Goal: Task Accomplishment & Management: Complete application form

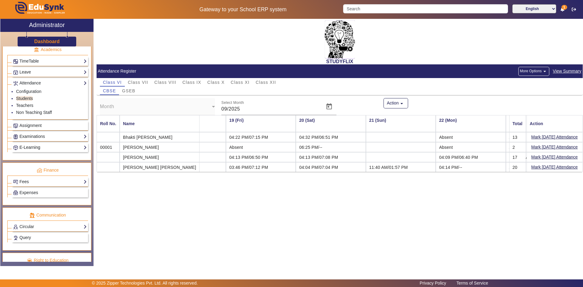
scroll to position [198, 0]
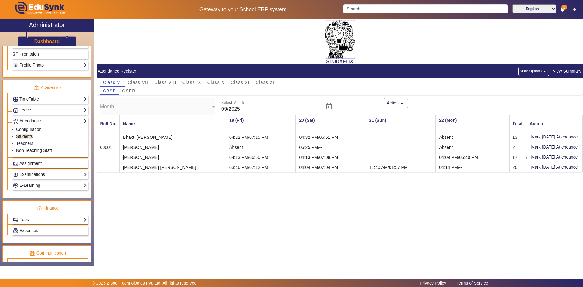
click at [25, 174] on link "Examinations" at bounding box center [50, 174] width 74 height 7
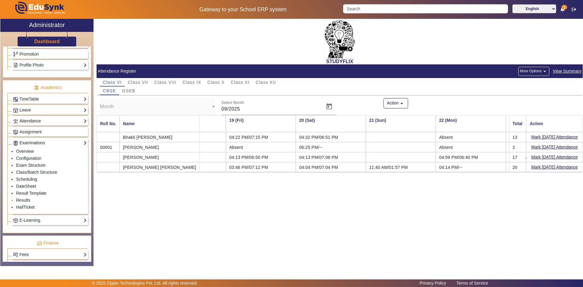
click at [21, 200] on link "Results" at bounding box center [23, 200] width 14 height 5
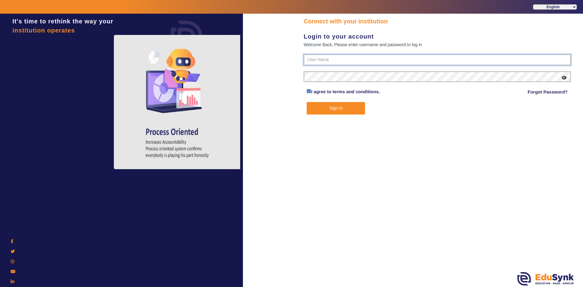
type input "6354922771"
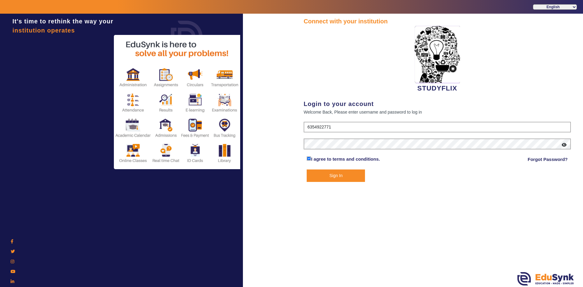
click at [315, 175] on button "Sign In" at bounding box center [336, 175] width 58 height 12
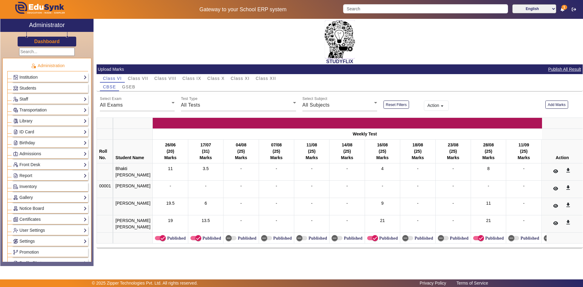
scroll to position [4, 0]
click at [263, 76] on span "Class XII" at bounding box center [266, 78] width 20 height 4
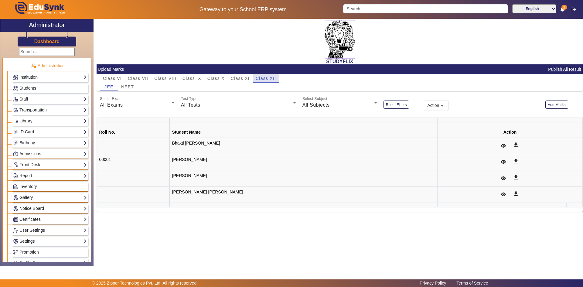
scroll to position [0, 0]
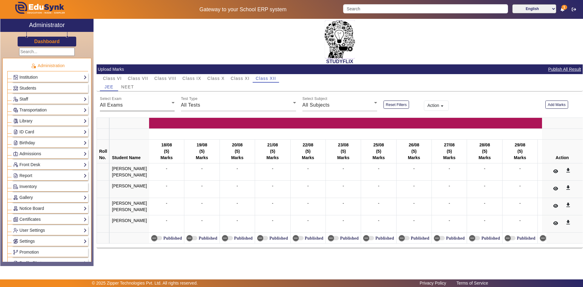
click at [123, 104] on div "All Exams" at bounding box center [136, 104] width 72 height 7
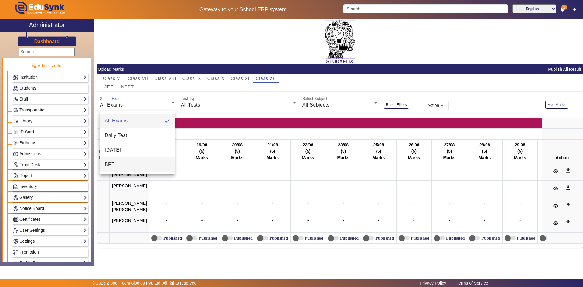
click at [106, 165] on span "BPT" at bounding box center [110, 164] width 10 height 7
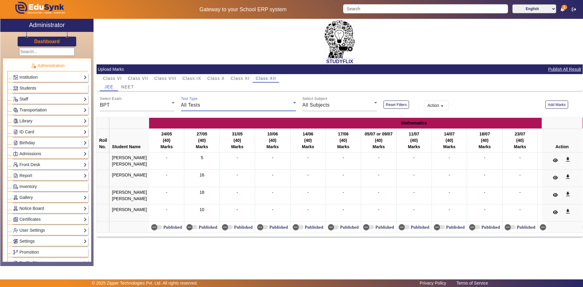
click at [221, 105] on div "All Tests" at bounding box center [237, 104] width 112 height 7
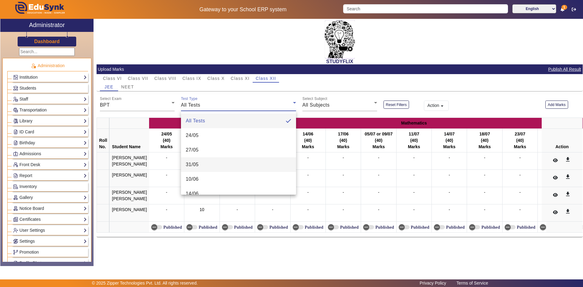
click at [203, 164] on mat-option "31/05" at bounding box center [238, 164] width 115 height 15
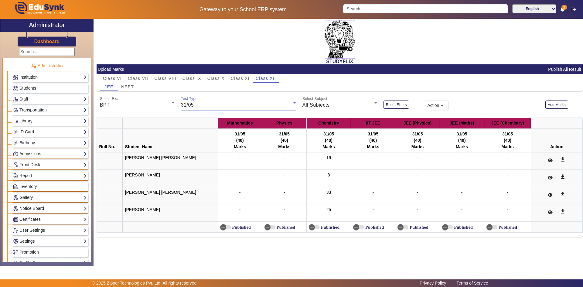
click at [204, 105] on div "31/05" at bounding box center [237, 104] width 112 height 7
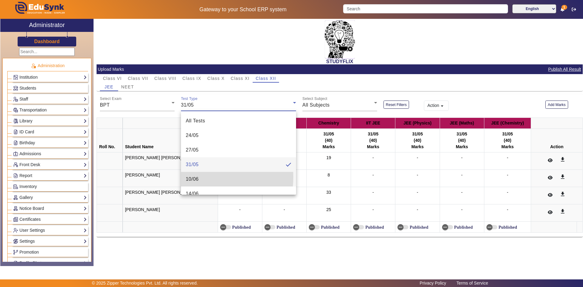
click at [196, 177] on span "10/06" at bounding box center [192, 179] width 13 height 7
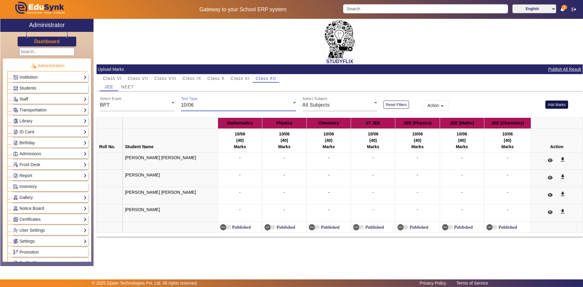
click at [556, 106] on button "Add Marks" at bounding box center [556, 105] width 23 height 8
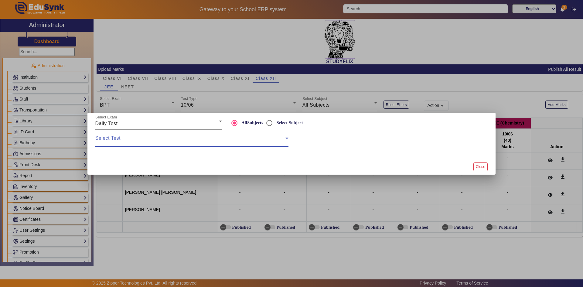
click at [197, 137] on span at bounding box center [190, 140] width 190 height 7
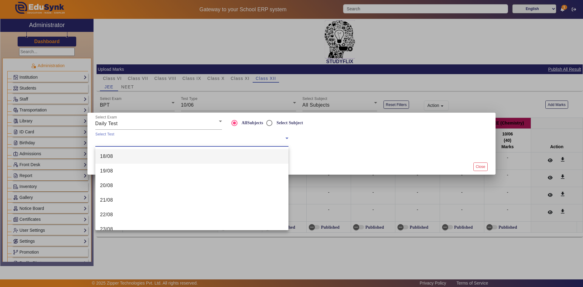
click at [138, 124] on div at bounding box center [291, 143] width 583 height 287
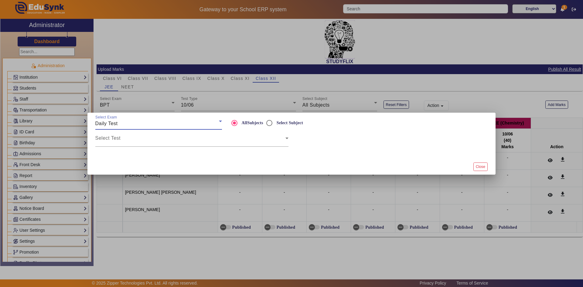
click at [133, 124] on div "Daily Test" at bounding box center [157, 123] width 124 height 7
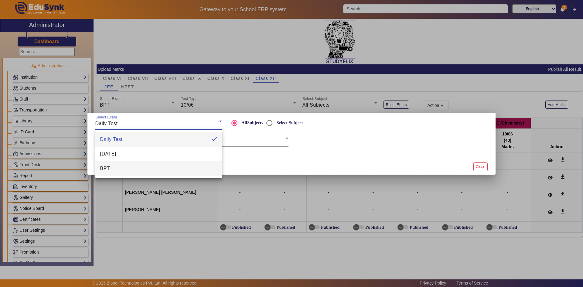
click at [128, 167] on mat-option "BPT" at bounding box center [158, 168] width 127 height 15
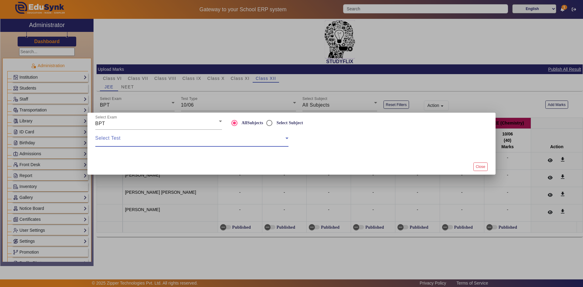
click at [126, 144] on span at bounding box center [190, 140] width 190 height 7
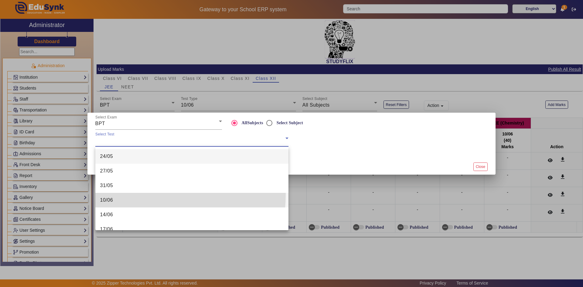
click at [125, 194] on mat-option "10/06" at bounding box center [191, 200] width 193 height 15
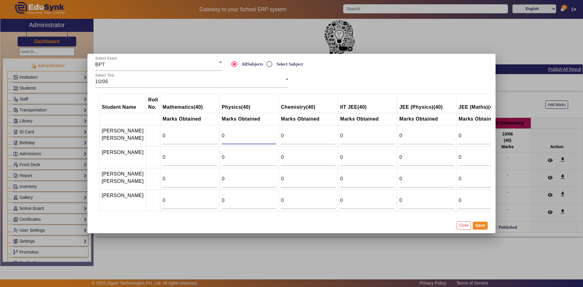
click at [230, 132] on input "0" at bounding box center [249, 135] width 55 height 7
drag, startPoint x: 217, startPoint y: 126, endPoint x: 203, endPoint y: 128, distance: 13.8
click at [203, 128] on tr "[PERSON_NAME] bhai [PERSON_NAME] 0 0 0 0 0 0 0" at bounding box center [337, 136] width 475 height 22
type input "10.5"
drag, startPoint x: 216, startPoint y: 150, endPoint x: 211, endPoint y: 152, distance: 5.2
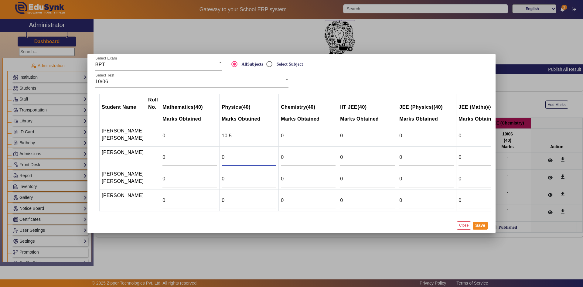
click at [222, 154] on input "0" at bounding box center [249, 157] width 55 height 7
type input "21.5"
drag, startPoint x: 214, startPoint y: 170, endPoint x: 209, endPoint y: 172, distance: 5.3
click at [220, 172] on td "0" at bounding box center [249, 179] width 59 height 22
type input "17.5"
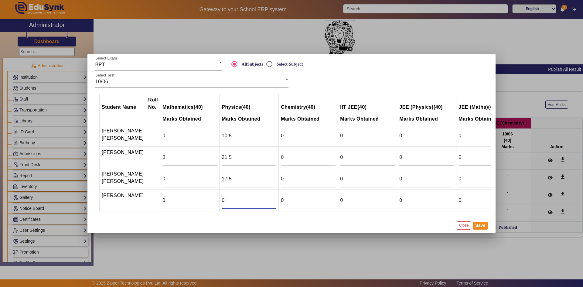
drag, startPoint x: 214, startPoint y: 202, endPoint x: 210, endPoint y: 202, distance: 4.3
click at [220, 202] on td "0" at bounding box center [249, 201] width 59 height 22
type input "22.5"
click at [484, 230] on button "Save" at bounding box center [480, 226] width 15 height 8
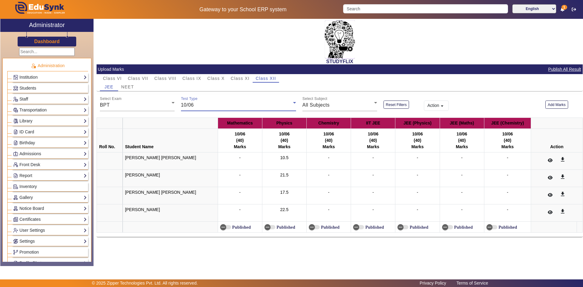
click at [212, 107] on div "10/06" at bounding box center [237, 104] width 112 height 7
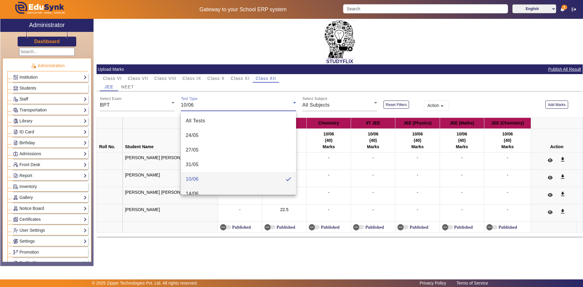
click at [208, 188] on mat-option "14/06" at bounding box center [238, 193] width 115 height 15
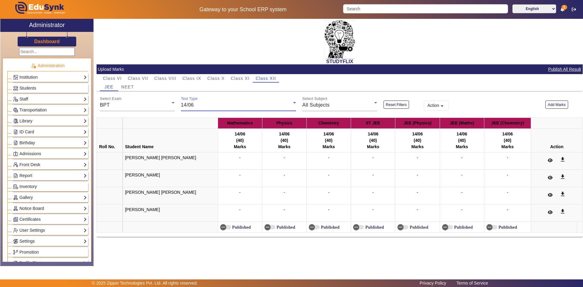
scroll to position [6, 0]
click at [555, 104] on button "Add Marks" at bounding box center [556, 105] width 23 height 8
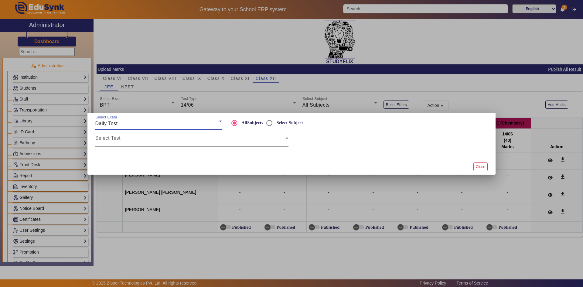
click at [154, 123] on div "Daily Test" at bounding box center [157, 123] width 124 height 7
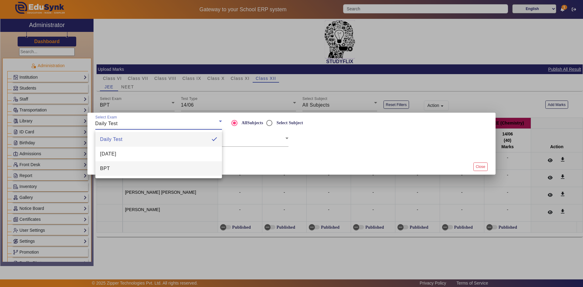
click at [152, 168] on mat-option "BPT" at bounding box center [158, 168] width 127 height 15
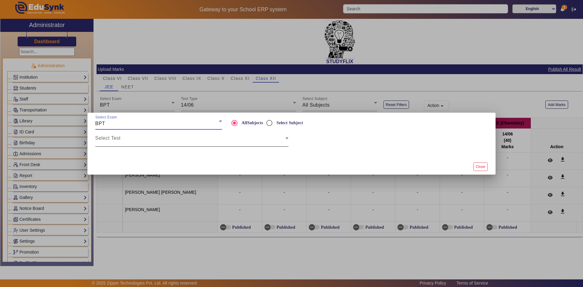
click at [150, 141] on span at bounding box center [190, 140] width 190 height 7
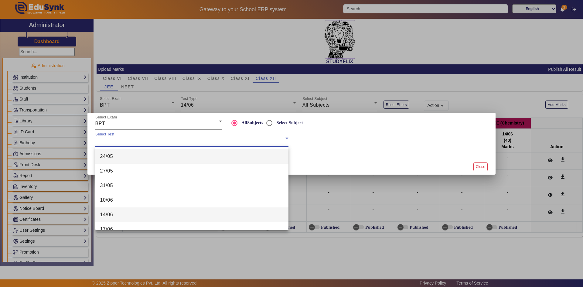
click at [155, 214] on mat-option "14/06" at bounding box center [191, 214] width 193 height 15
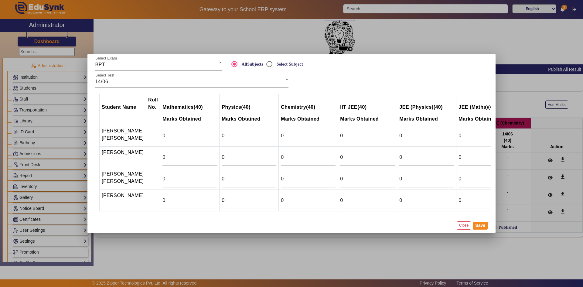
drag, startPoint x: 281, startPoint y: 131, endPoint x: 263, endPoint y: 130, distance: 17.6
click at [263, 130] on tr "[PERSON_NAME] bhai [PERSON_NAME] 0 0 0 0 0 0 0" at bounding box center [337, 136] width 475 height 22
type input "14.5"
drag, startPoint x: 276, startPoint y: 152, endPoint x: 269, endPoint y: 152, distance: 7.3
click at [279, 152] on td "0" at bounding box center [308, 158] width 59 height 22
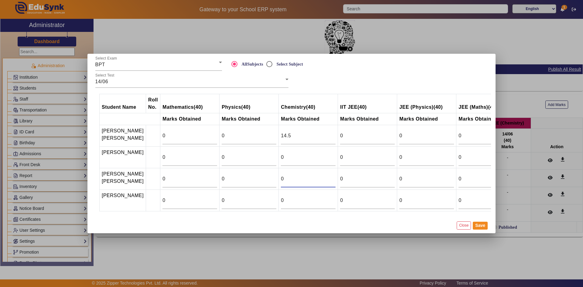
drag, startPoint x: 276, startPoint y: 173, endPoint x: 267, endPoint y: 175, distance: 9.1
click at [267, 175] on tr "[PERSON_NAME] [PERSON_NAME] 0 0 0 0 0 0 0" at bounding box center [337, 179] width 475 height 22
type input "28"
drag, startPoint x: 282, startPoint y: 203, endPoint x: 265, endPoint y: 204, distance: 16.4
click at [265, 204] on tr "Shivoham [PERSON_NAME] 0 0 0 0 0 0 0" at bounding box center [337, 201] width 475 height 22
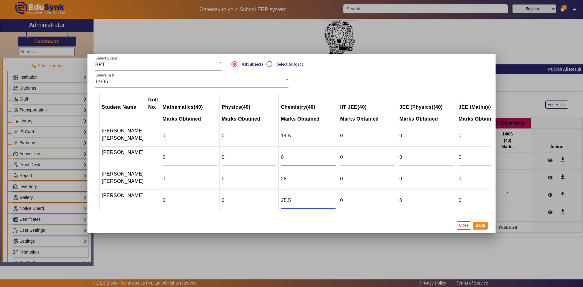
type input "25.5"
drag, startPoint x: 276, startPoint y: 151, endPoint x: 261, endPoint y: 151, distance: 15.2
click at [261, 151] on tr "[PERSON_NAME] 0 0 0 0 0 0 0" at bounding box center [337, 158] width 475 height 22
type input "9.5"
click at [479, 230] on button "Save" at bounding box center [480, 226] width 15 height 8
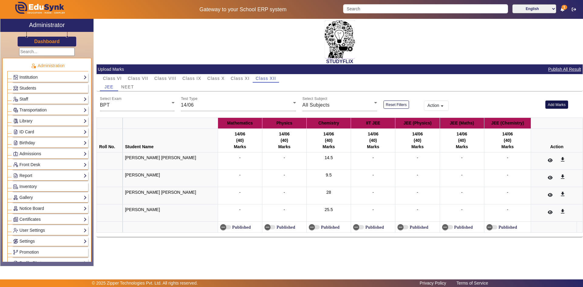
click at [553, 107] on button "Add Marks" at bounding box center [556, 105] width 23 height 8
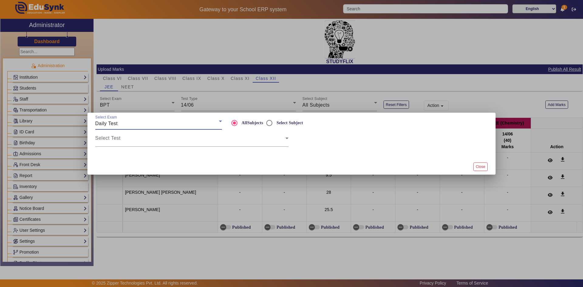
click at [134, 125] on div "Daily Test" at bounding box center [157, 123] width 124 height 7
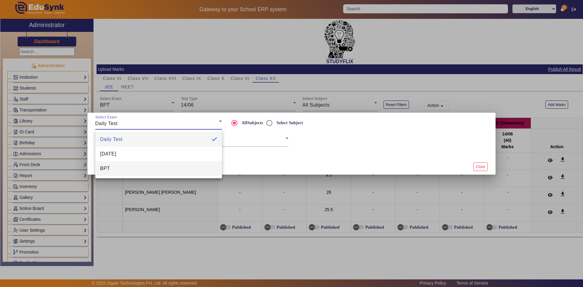
click at [131, 170] on mat-option "BPT" at bounding box center [158, 168] width 127 height 15
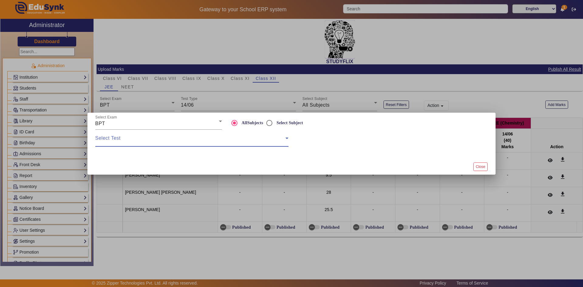
click at [143, 140] on span at bounding box center [190, 140] width 190 height 7
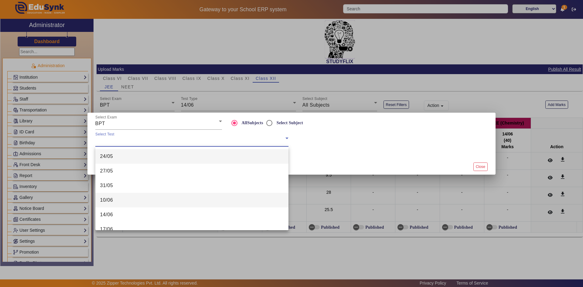
scroll to position [30, 0]
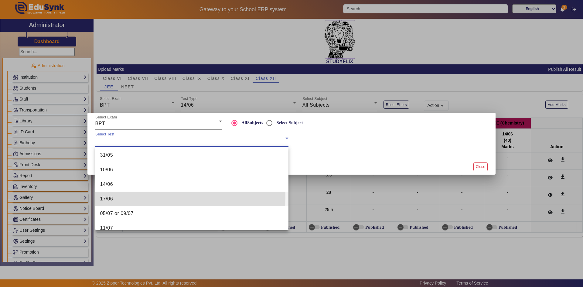
click at [125, 197] on mat-option "17/06" at bounding box center [191, 199] width 193 height 15
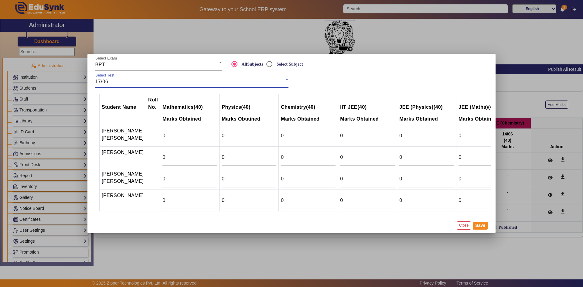
click at [266, 130] on td "0" at bounding box center [249, 136] width 59 height 22
click at [281, 132] on input "0" at bounding box center [308, 135] width 55 height 7
click at [241, 132] on input "0" at bounding box center [249, 135] width 55 height 7
click at [167, 132] on input "0" at bounding box center [189, 135] width 55 height 7
click at [166, 132] on input "0" at bounding box center [189, 135] width 55 height 7
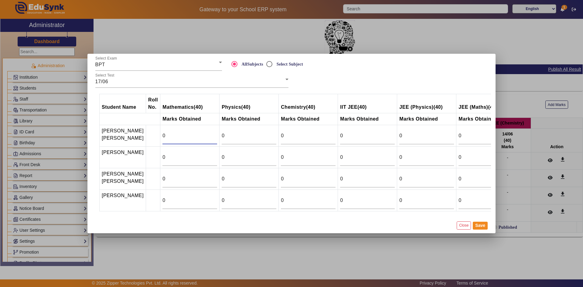
drag, startPoint x: 166, startPoint y: 130, endPoint x: 144, endPoint y: 134, distance: 21.7
click at [144, 134] on tr "[PERSON_NAME] bhai [PERSON_NAME] 0 0 0 0 0 0 0" at bounding box center [337, 136] width 475 height 22
drag, startPoint x: 152, startPoint y: 176, endPoint x: 140, endPoint y: 177, distance: 11.6
click at [140, 177] on tr "[PERSON_NAME] [PERSON_NAME] 0 0 0 0 0 0 0" at bounding box center [337, 179] width 475 height 22
type input "23.5"
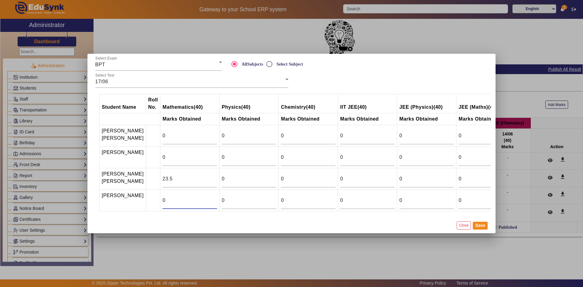
drag, startPoint x: 161, startPoint y: 200, endPoint x: 149, endPoint y: 201, distance: 11.6
click at [160, 201] on td "0" at bounding box center [189, 201] width 59 height 22
type input "10.5"
drag, startPoint x: 162, startPoint y: 152, endPoint x: 146, endPoint y: 152, distance: 15.8
click at [146, 152] on tr "[PERSON_NAME] 0 0 0 0 0 0 0" at bounding box center [337, 158] width 475 height 22
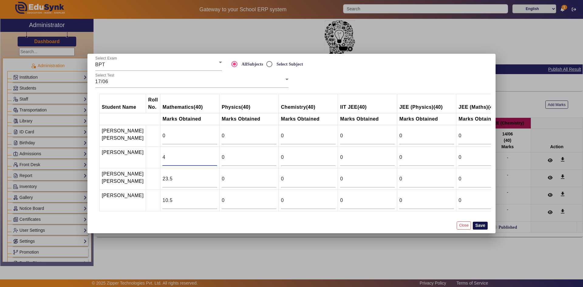
type input "4"
click at [483, 230] on button "Save" at bounding box center [480, 226] width 15 height 8
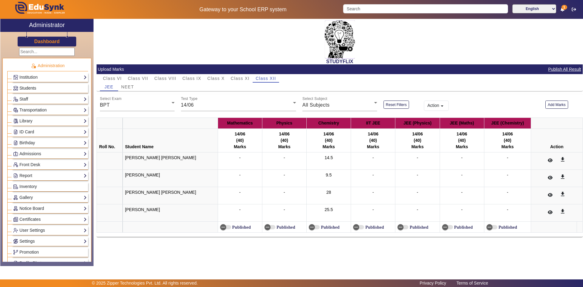
click at [39, 89] on link "Students" at bounding box center [50, 88] width 74 height 7
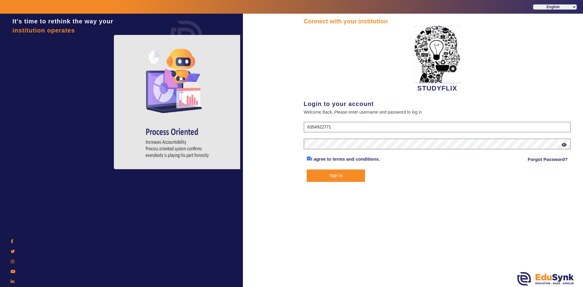
click at [333, 175] on button "Sign In" at bounding box center [336, 175] width 58 height 12
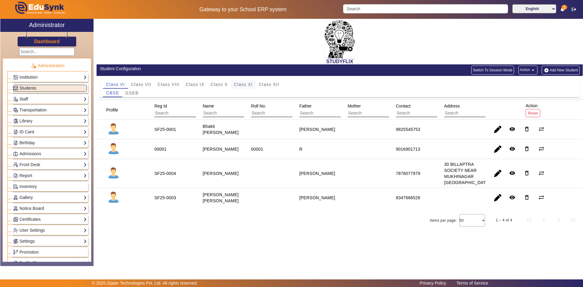
click at [237, 84] on span "Class XI" at bounding box center [243, 84] width 19 height 4
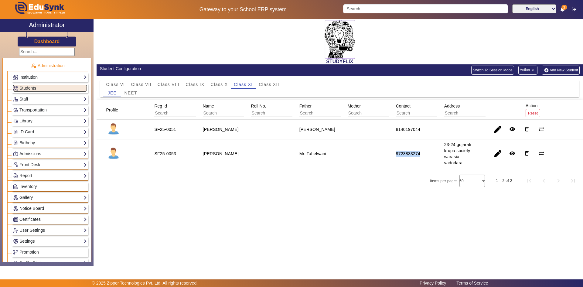
drag, startPoint x: 393, startPoint y: 151, endPoint x: 425, endPoint y: 155, distance: 32.4
click at [425, 155] on mat-cell "9723833274" at bounding box center [413, 153] width 48 height 29
drag, startPoint x: 86, startPoint y: 47, endPoint x: 77, endPoint y: 48, distance: 9.1
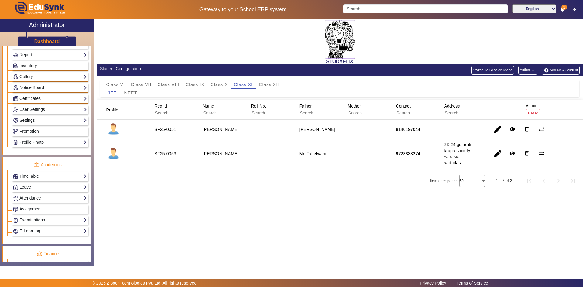
scroll to position [121, 0]
click at [27, 220] on link "Examinations" at bounding box center [50, 219] width 74 height 7
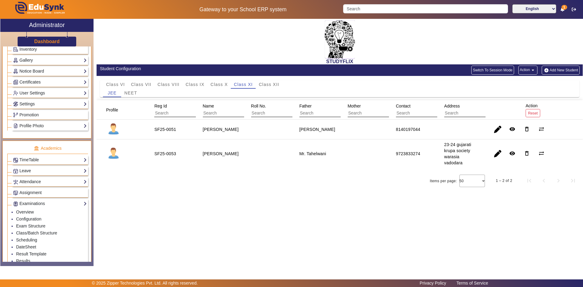
scroll to position [152, 0]
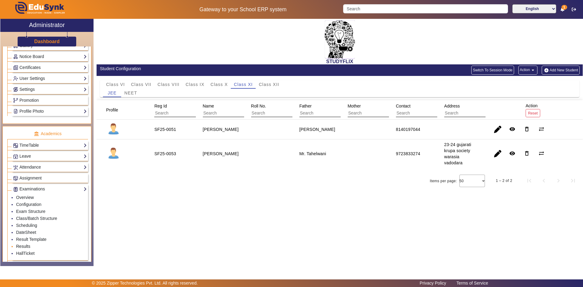
click at [24, 247] on link "Results" at bounding box center [23, 246] width 14 height 5
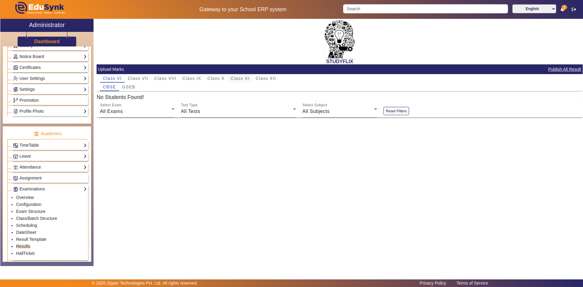
click at [233, 79] on span "Class XI" at bounding box center [240, 78] width 19 height 4
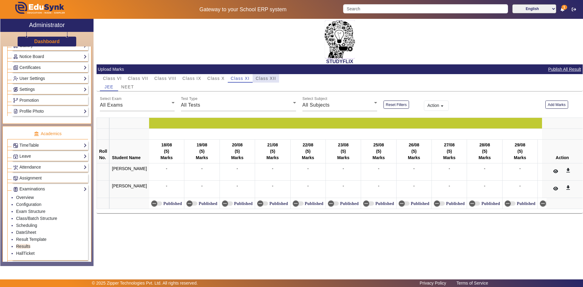
click at [258, 78] on span "Class XII" at bounding box center [266, 78] width 20 height 4
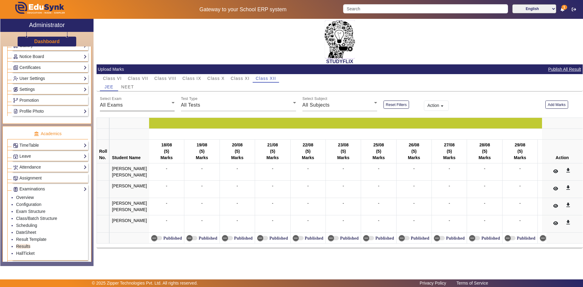
click at [148, 104] on div "All Exams" at bounding box center [136, 104] width 72 height 7
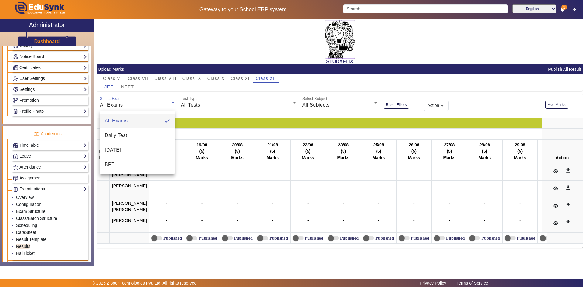
click at [557, 105] on div at bounding box center [291, 143] width 583 height 287
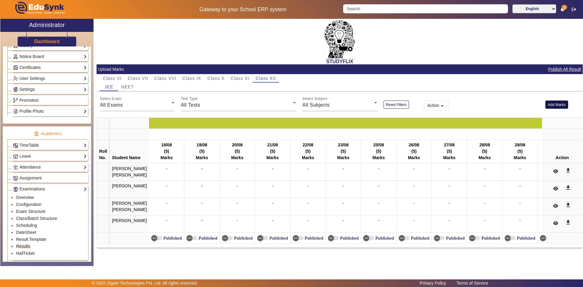
click at [555, 103] on button "Add Marks" at bounding box center [556, 105] width 23 height 8
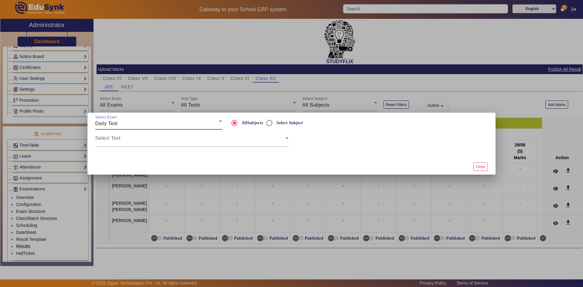
click at [175, 127] on div "Daily Test" at bounding box center [157, 123] width 124 height 7
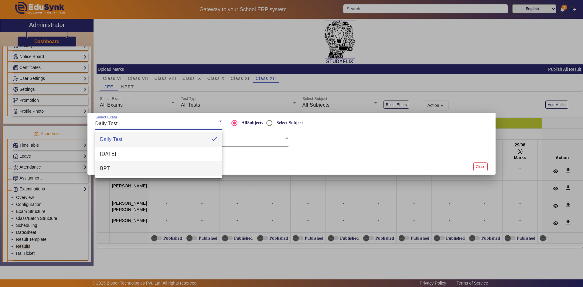
click at [157, 167] on mat-option "BPT" at bounding box center [158, 168] width 127 height 15
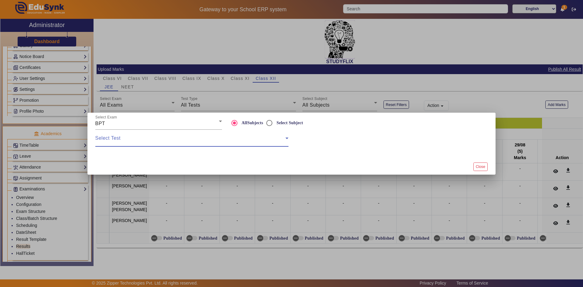
click at [167, 142] on span at bounding box center [190, 140] width 190 height 7
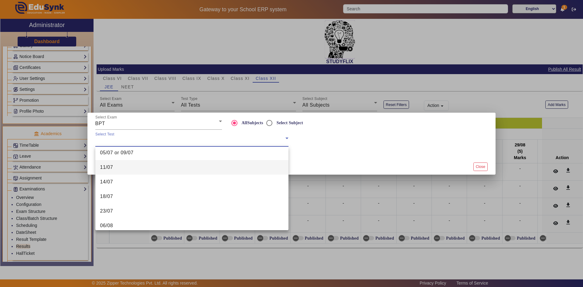
scroll to position [61, 0]
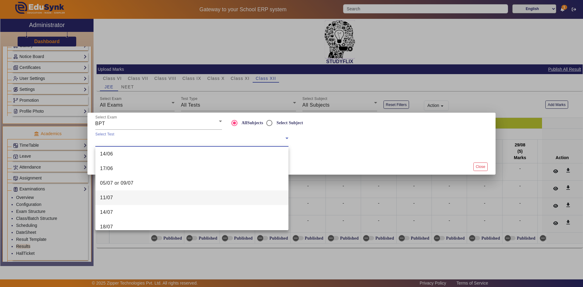
click at [113, 171] on span "17/06" at bounding box center [106, 168] width 13 height 7
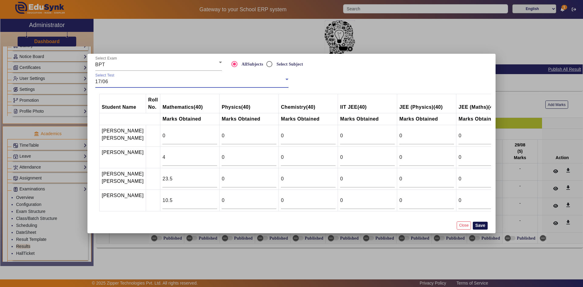
click at [475, 229] on button "Save" at bounding box center [480, 226] width 15 height 8
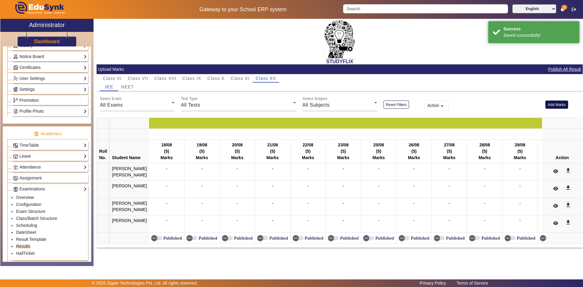
click at [553, 106] on button "Add Marks" at bounding box center [556, 105] width 23 height 8
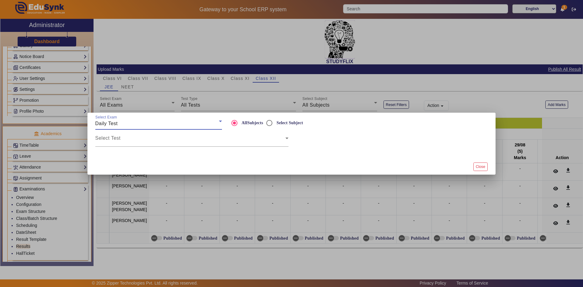
click at [119, 122] on div "Daily Test" at bounding box center [157, 123] width 124 height 7
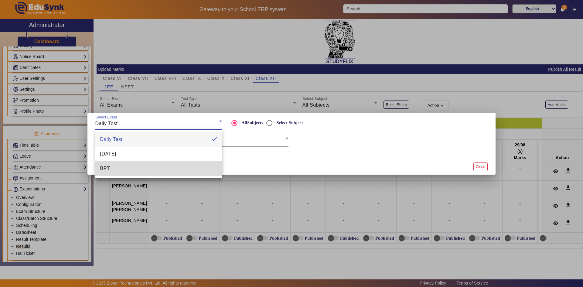
click at [116, 166] on mat-option "BPT" at bounding box center [158, 168] width 127 height 15
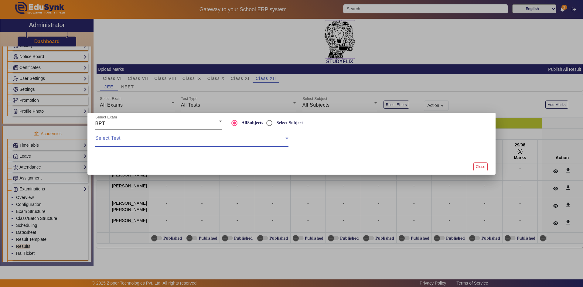
click at [135, 142] on span at bounding box center [190, 140] width 190 height 7
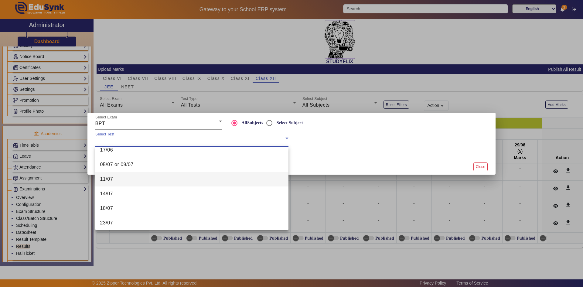
scroll to position [49, 0]
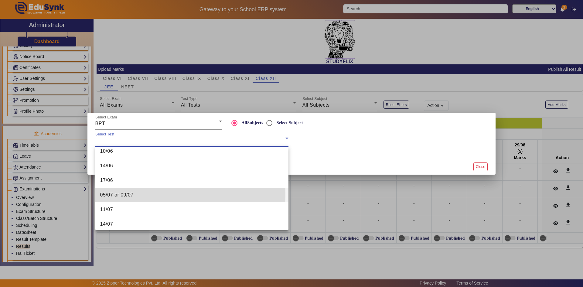
click at [118, 195] on span "05/07 or 09/07" at bounding box center [116, 194] width 33 height 7
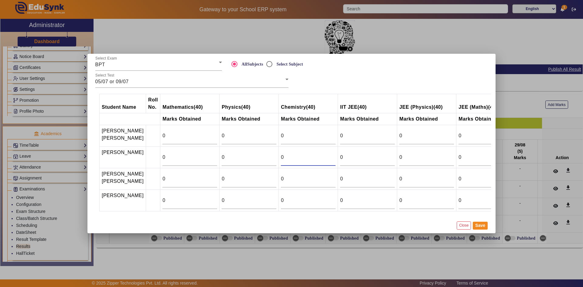
drag, startPoint x: 276, startPoint y: 150, endPoint x: 267, endPoint y: 152, distance: 9.4
click at [267, 152] on tr "[PERSON_NAME] 0 0 0 0 0 0 0" at bounding box center [337, 158] width 475 height 22
type input "4.5"
drag, startPoint x: 275, startPoint y: 132, endPoint x: 271, endPoint y: 133, distance: 4.3
click at [281, 133] on input "0" at bounding box center [308, 135] width 55 height 7
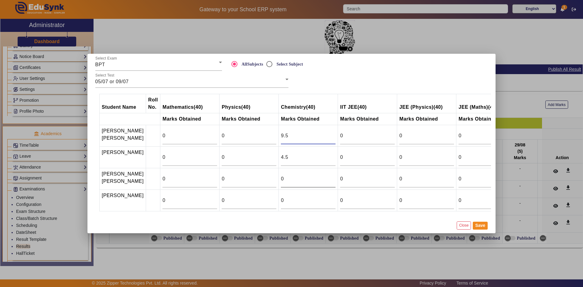
type input "9.5"
drag, startPoint x: 273, startPoint y: 172, endPoint x: 269, endPoint y: 172, distance: 4.0
click at [279, 172] on td "0" at bounding box center [308, 179] width 59 height 22
type input "26.5"
drag, startPoint x: 274, startPoint y: 200, endPoint x: 265, endPoint y: 200, distance: 9.5
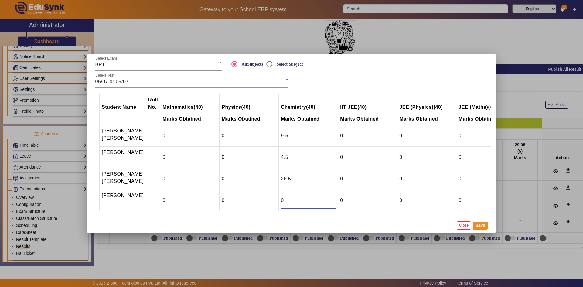
click at [265, 200] on tr "Shivoham [PERSON_NAME] 0 0 0 0 0 0 0" at bounding box center [337, 201] width 475 height 22
type input "24"
click at [476, 229] on button "Save" at bounding box center [480, 226] width 15 height 8
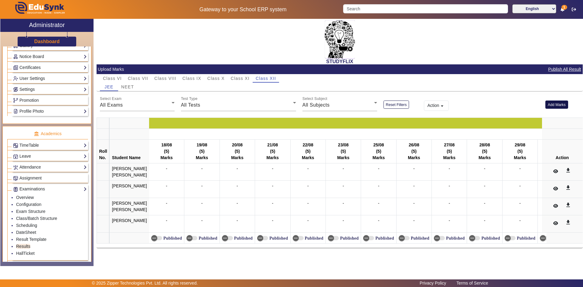
click at [560, 106] on button "Add Marks" at bounding box center [556, 105] width 23 height 8
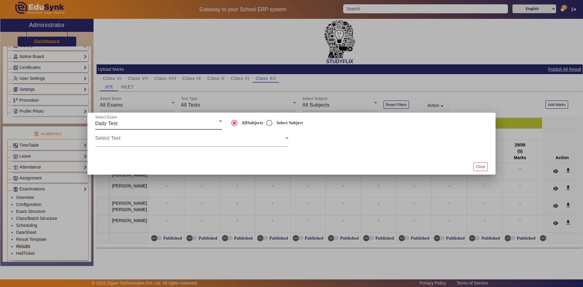
click at [143, 124] on div "Daily Test" at bounding box center [157, 123] width 124 height 7
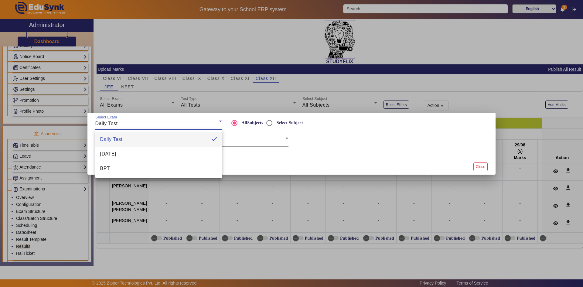
click at [128, 167] on mat-option "BPT" at bounding box center [158, 168] width 127 height 15
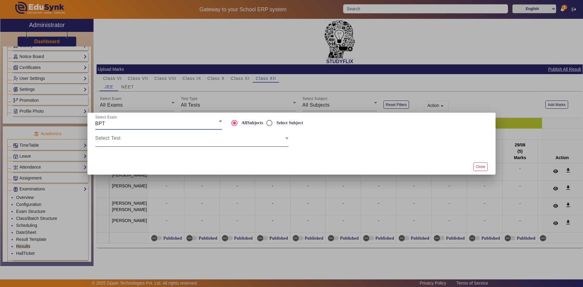
click at [137, 135] on div "Select Test" at bounding box center [191, 138] width 193 height 17
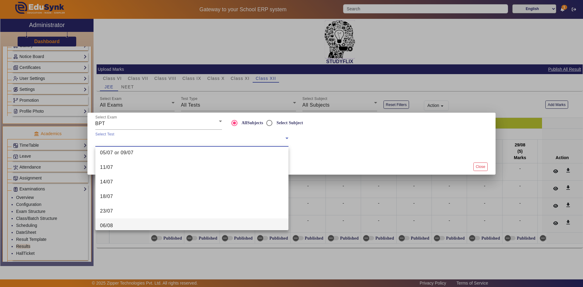
scroll to position [121, 0]
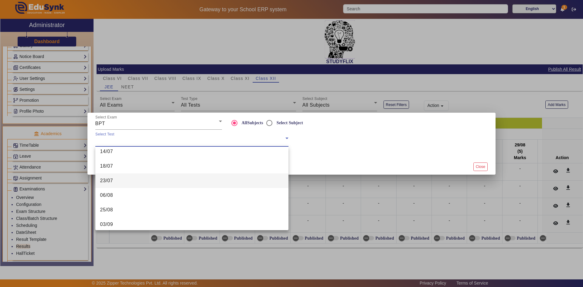
click at [117, 180] on mat-option "23/07" at bounding box center [191, 180] width 193 height 15
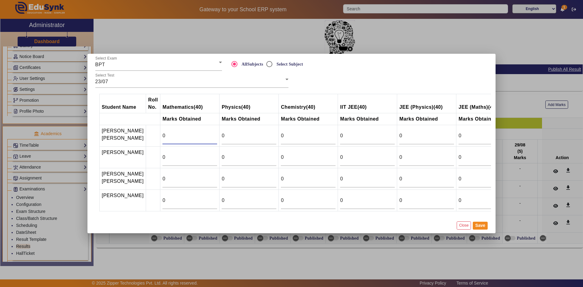
drag, startPoint x: 163, startPoint y: 129, endPoint x: 147, endPoint y: 130, distance: 15.8
click at [147, 130] on tr "[PERSON_NAME] bhai [PERSON_NAME] 0 0 0 0 0 0 0" at bounding box center [337, 136] width 475 height 22
drag, startPoint x: 154, startPoint y: 176, endPoint x: 150, endPoint y: 176, distance: 4.3
click at [160, 176] on td "0" at bounding box center [189, 179] width 59 height 22
type input "27.5"
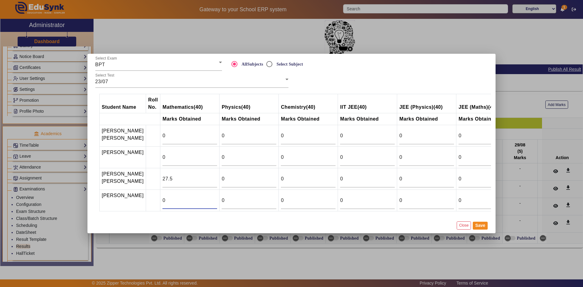
drag, startPoint x: 163, startPoint y: 200, endPoint x: 150, endPoint y: 200, distance: 13.4
click at [160, 200] on td "0" at bounding box center [189, 201] width 59 height 22
type input "23.5"
drag, startPoint x: 156, startPoint y: 149, endPoint x: 149, endPoint y: 151, distance: 7.2
click at [160, 151] on td "0" at bounding box center [189, 158] width 59 height 22
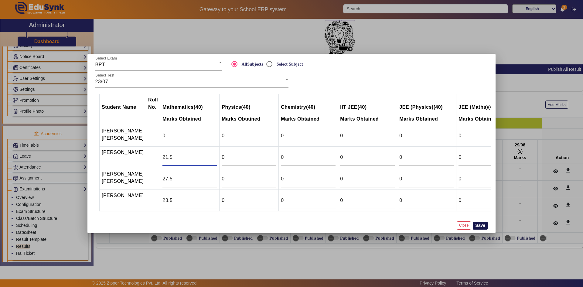
type input "21.5"
click at [478, 229] on button "Save" at bounding box center [480, 226] width 15 height 8
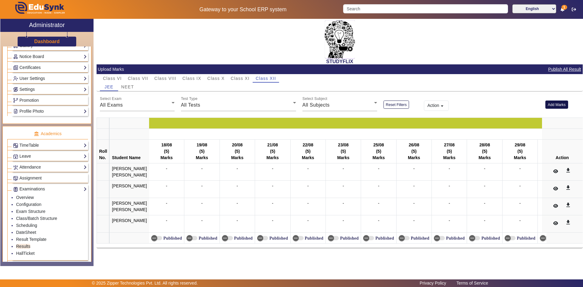
click at [554, 106] on button "Add Marks" at bounding box center [556, 105] width 23 height 8
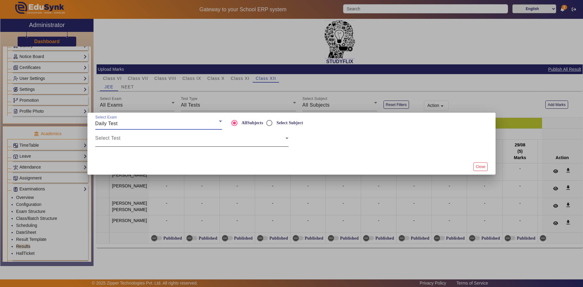
click at [143, 138] on span at bounding box center [190, 140] width 190 height 7
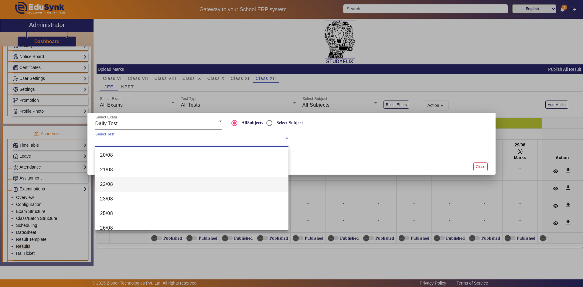
scroll to position [0, 0]
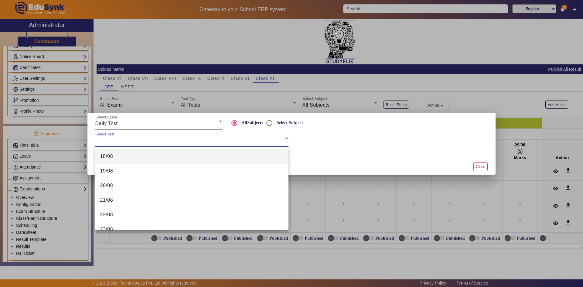
click at [120, 123] on div at bounding box center [291, 143] width 583 height 287
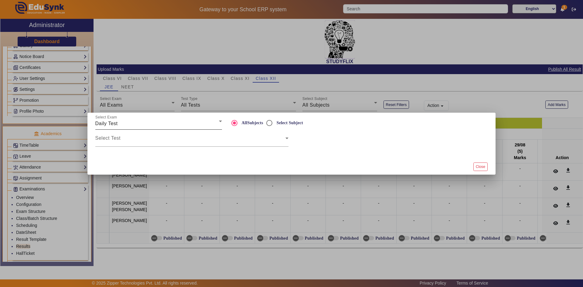
click at [119, 124] on div "Daily Test" at bounding box center [157, 123] width 124 height 7
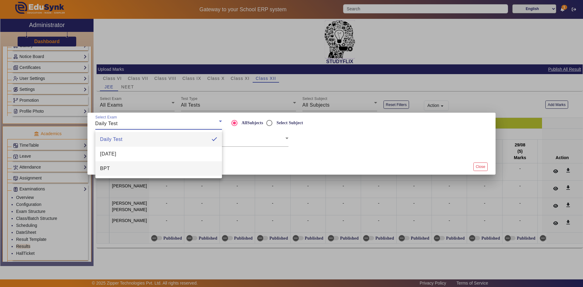
click at [112, 169] on mat-option "BPT" at bounding box center [158, 168] width 127 height 15
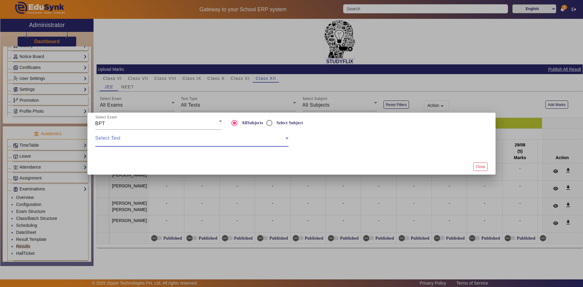
click at [118, 139] on span at bounding box center [190, 140] width 190 height 7
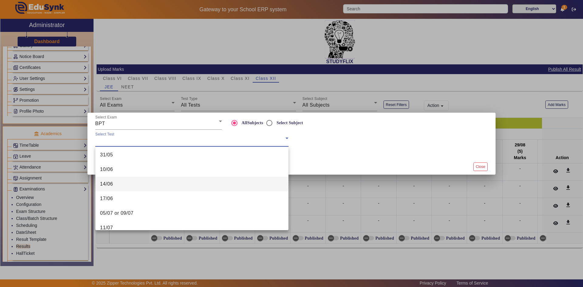
scroll to position [61, 0]
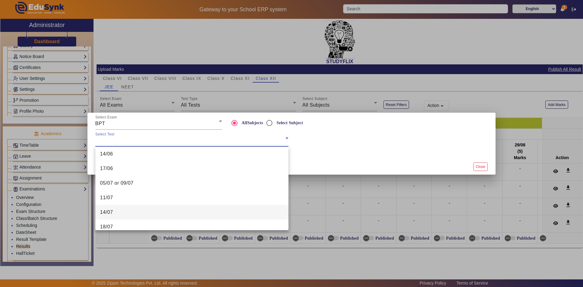
click at [112, 209] on span "14/07" at bounding box center [106, 212] width 13 height 7
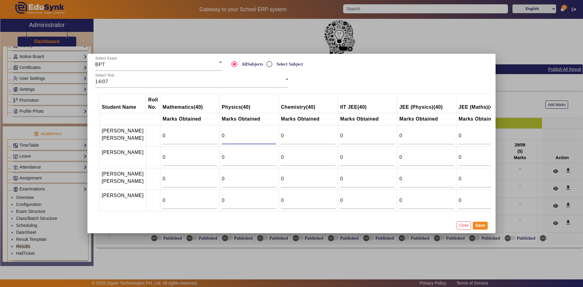
drag, startPoint x: 218, startPoint y: 129, endPoint x: 210, endPoint y: 130, distance: 8.5
click at [220, 130] on td "0" at bounding box center [249, 136] width 59 height 22
drag, startPoint x: 215, startPoint y: 171, endPoint x: 207, endPoint y: 173, distance: 8.3
click at [207, 173] on tr "[PERSON_NAME] [PERSON_NAME] 0 0 0 0 0 0 0" at bounding box center [337, 179] width 475 height 22
type input "18"
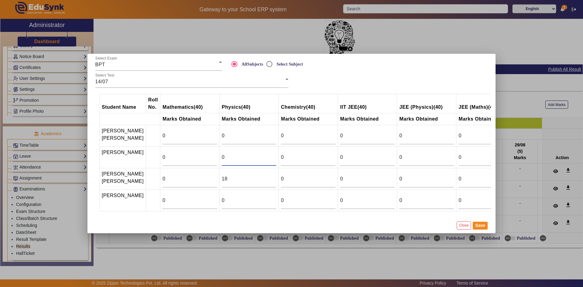
drag, startPoint x: 215, startPoint y: 151, endPoint x: 207, endPoint y: 151, distance: 8.2
click at [207, 151] on tr "[PERSON_NAME] 0 0 0 0 0 0 0" at bounding box center [337, 158] width 475 height 22
type input "23.5"
drag, startPoint x: 214, startPoint y: 200, endPoint x: 211, endPoint y: 200, distance: 3.3
click at [222, 200] on input "0" at bounding box center [249, 200] width 55 height 7
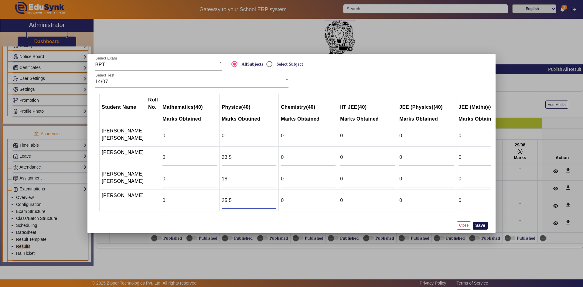
type input "25.5"
click at [480, 230] on button "Save" at bounding box center [480, 226] width 15 height 8
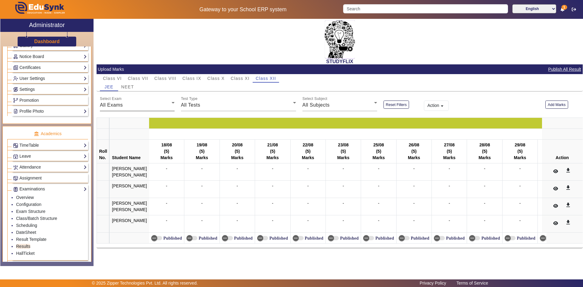
click at [134, 108] on div "All Exams" at bounding box center [136, 104] width 72 height 7
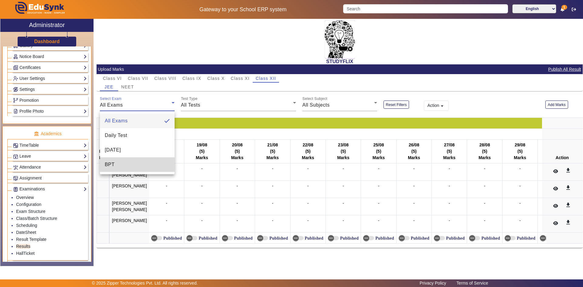
click at [125, 167] on mat-option "BPT" at bounding box center [137, 164] width 75 height 15
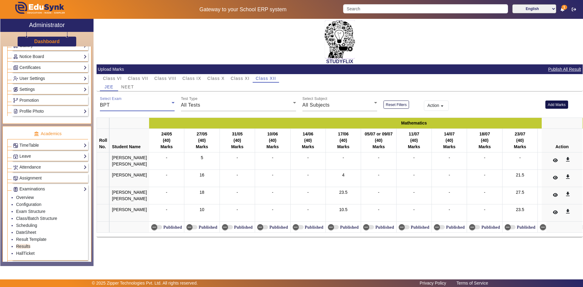
click at [553, 104] on button "Add Marks" at bounding box center [556, 105] width 23 height 8
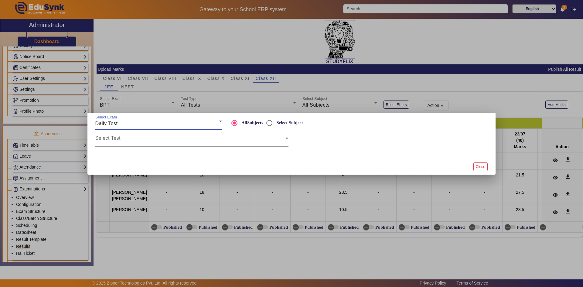
click at [127, 124] on div "Daily Test" at bounding box center [157, 123] width 124 height 7
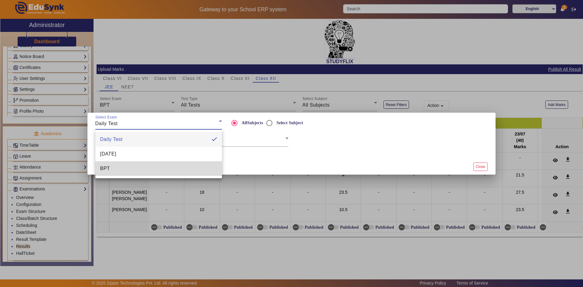
click at [120, 169] on mat-option "BPT" at bounding box center [158, 168] width 127 height 15
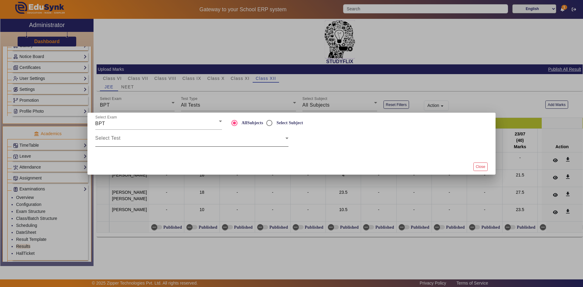
click at [129, 135] on div "Select Test" at bounding box center [191, 138] width 193 height 17
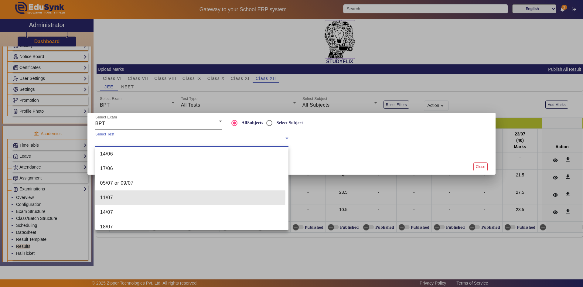
click at [126, 196] on mat-option "11/07" at bounding box center [191, 197] width 193 height 15
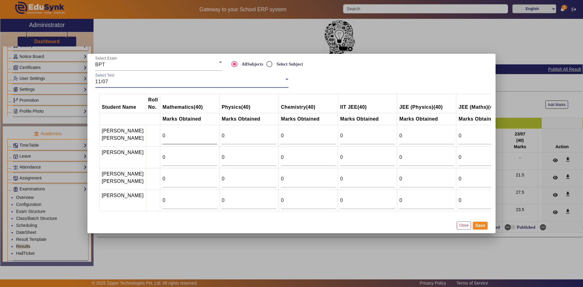
click at [180, 132] on input "0" at bounding box center [189, 135] width 55 height 7
click at [176, 132] on input "0" at bounding box center [189, 135] width 55 height 7
type input "12"
click at [174, 156] on div "0" at bounding box center [189, 157] width 55 height 17
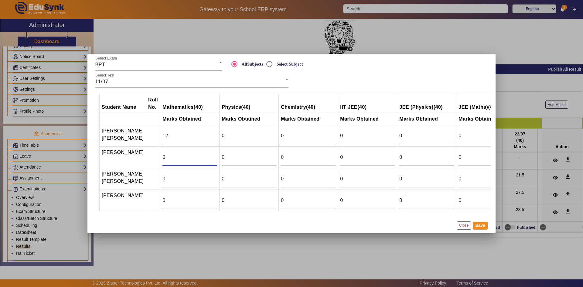
click at [173, 154] on input "0" at bounding box center [189, 157] width 55 height 7
type input "7"
drag, startPoint x: 162, startPoint y: 202, endPoint x: 146, endPoint y: 202, distance: 15.2
click at [146, 202] on tr "Shivoham [PERSON_NAME] 0 0 0 0 0 0 0" at bounding box center [337, 201] width 475 height 22
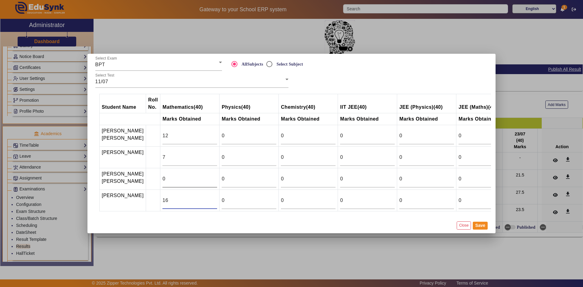
type input "16"
drag, startPoint x: 166, startPoint y: 173, endPoint x: 152, endPoint y: 173, distance: 14.0
click at [162, 175] on input "0" at bounding box center [189, 178] width 55 height 7
type input "18.5"
click at [481, 230] on button "Save" at bounding box center [480, 226] width 15 height 8
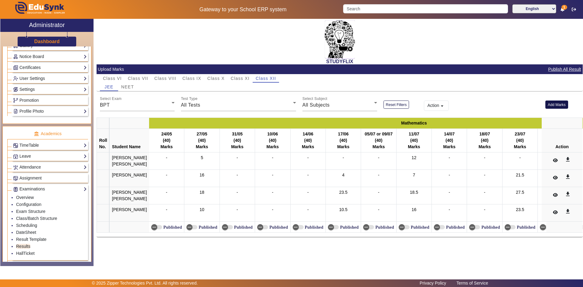
click at [550, 106] on button "Add Marks" at bounding box center [556, 105] width 23 height 8
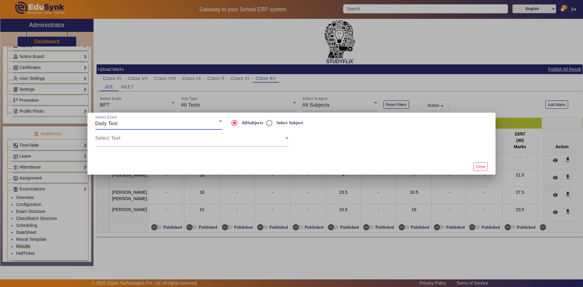
click at [133, 126] on div "Daily Test" at bounding box center [157, 123] width 124 height 7
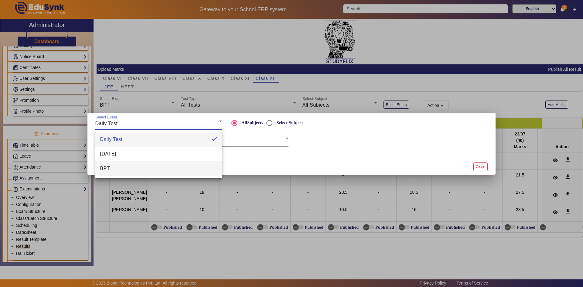
click at [111, 166] on mat-option "BPT" at bounding box center [158, 168] width 127 height 15
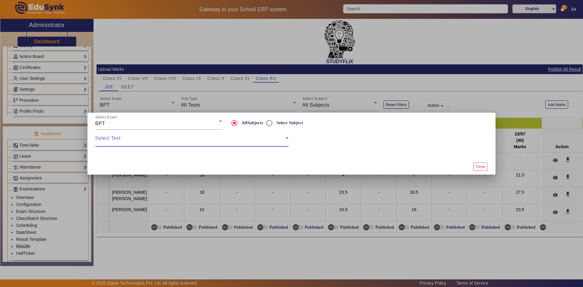
click at [123, 139] on span at bounding box center [190, 140] width 190 height 7
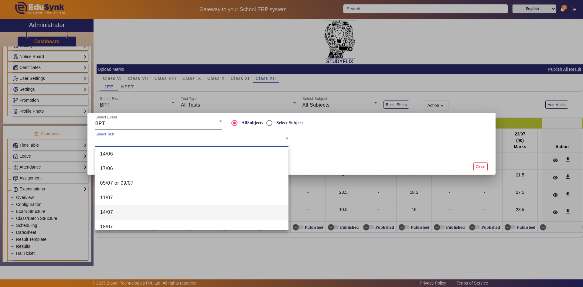
scroll to position [91, 0]
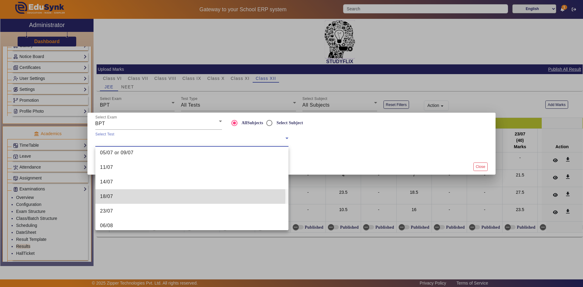
click at [110, 197] on span "18/07" at bounding box center [106, 196] width 13 height 7
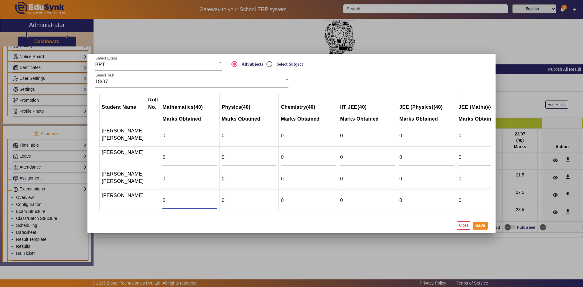
drag, startPoint x: 161, startPoint y: 201, endPoint x: 148, endPoint y: 201, distance: 13.1
click at [148, 201] on tr "Shivoham [PERSON_NAME] 0 0 0 0 0 0 0" at bounding box center [337, 201] width 475 height 22
type input "22"
drag, startPoint x: 160, startPoint y: 155, endPoint x: 148, endPoint y: 155, distance: 12.8
click at [148, 155] on tr "[PERSON_NAME] 0 0 0 0 0 0 0" at bounding box center [337, 158] width 475 height 22
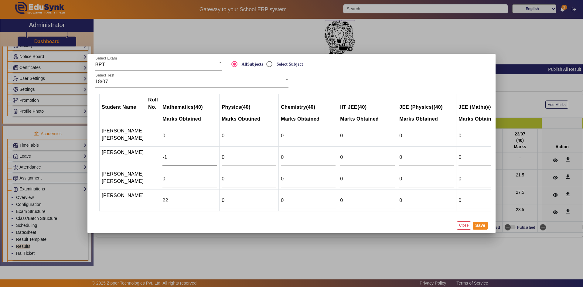
click at [204, 154] on input "-1" at bounding box center [189, 157] width 55 height 7
type input "-2"
click at [204, 154] on input "-2" at bounding box center [189, 157] width 55 height 7
click at [476, 230] on button "Save" at bounding box center [480, 226] width 15 height 8
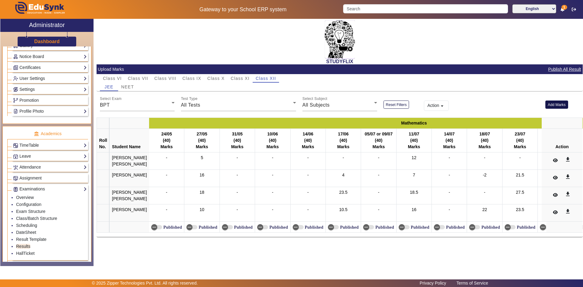
click at [554, 103] on button "Add Marks" at bounding box center [556, 105] width 23 height 8
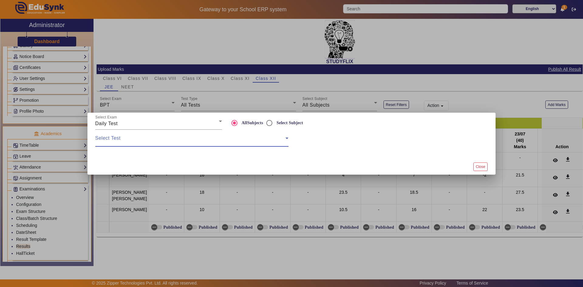
click at [166, 140] on span at bounding box center [190, 140] width 190 height 7
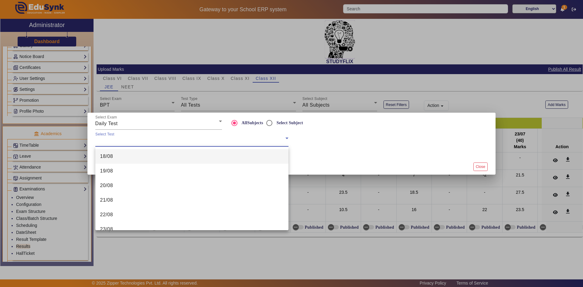
click at [151, 123] on div at bounding box center [291, 143] width 583 height 287
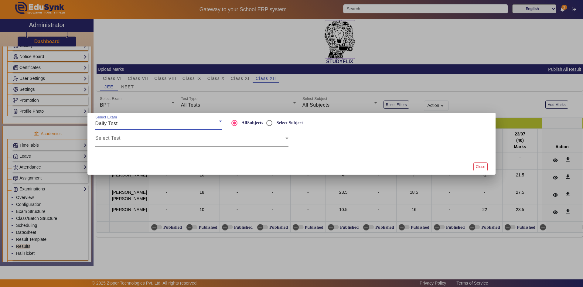
click at [151, 123] on div "Daily Test" at bounding box center [157, 123] width 124 height 7
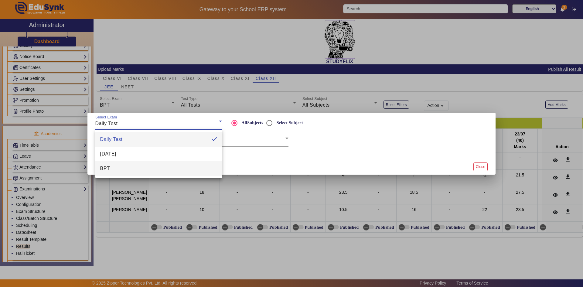
click at [144, 170] on mat-option "BPT" at bounding box center [158, 168] width 127 height 15
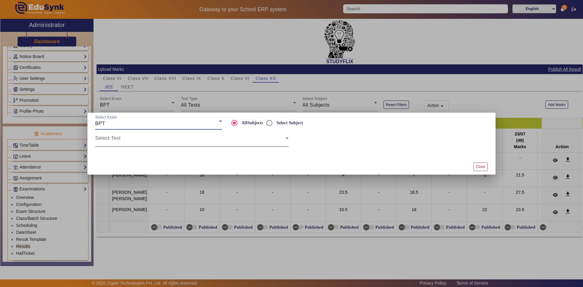
click at [141, 138] on span at bounding box center [190, 140] width 190 height 7
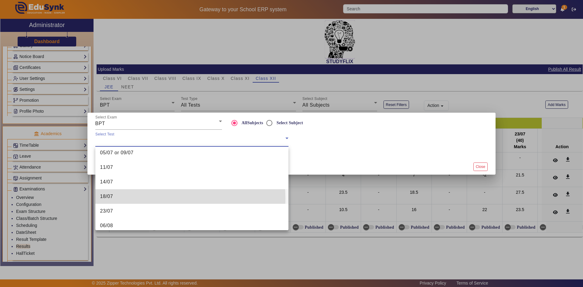
click at [134, 198] on mat-option "18/07" at bounding box center [191, 196] width 193 height 15
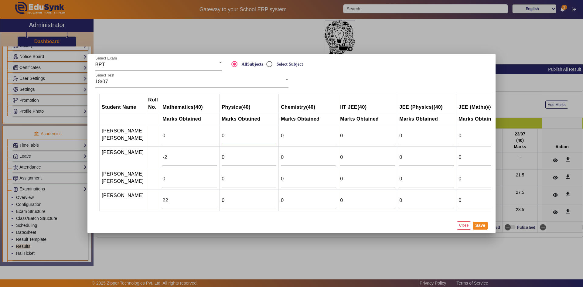
drag, startPoint x: 216, startPoint y: 130, endPoint x: 209, endPoint y: 130, distance: 7.0
click at [220, 130] on td "0" at bounding box center [249, 136] width 59 height 22
drag, startPoint x: 218, startPoint y: 200, endPoint x: 204, endPoint y: 200, distance: 14.0
click at [204, 200] on tr "[PERSON_NAME] 22 0 0 0 0 0 0" at bounding box center [337, 201] width 475 height 22
type input "17"
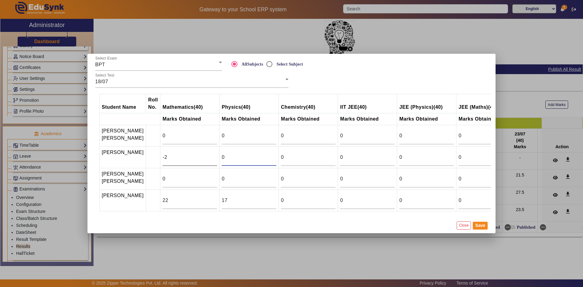
drag, startPoint x: 216, startPoint y: 152, endPoint x: 205, endPoint y: 153, distance: 10.9
click at [205, 153] on tr "[PERSON_NAME] -2 0 0 0 0 0 0" at bounding box center [337, 158] width 475 height 22
type input "14"
click at [476, 230] on button "Save" at bounding box center [480, 226] width 15 height 8
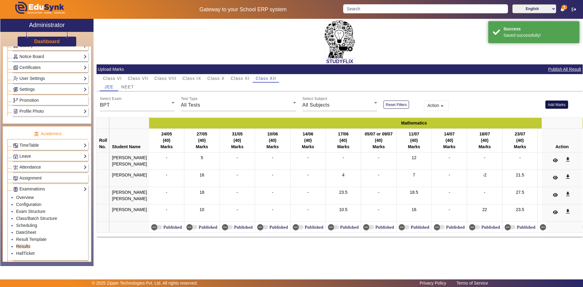
click at [556, 108] on button "Add Marks" at bounding box center [556, 105] width 23 height 8
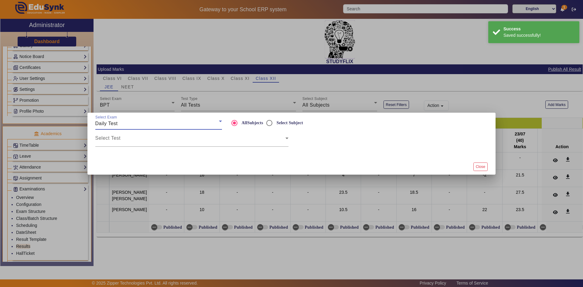
click at [128, 127] on div "Daily Test" at bounding box center [157, 123] width 124 height 7
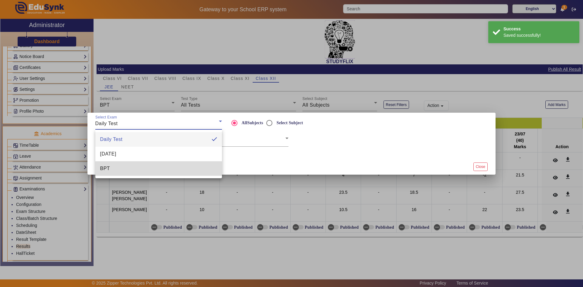
click at [126, 170] on mat-option "BPT" at bounding box center [158, 168] width 127 height 15
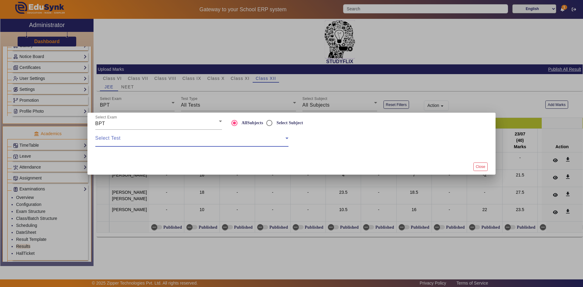
click at [174, 143] on span at bounding box center [190, 140] width 190 height 7
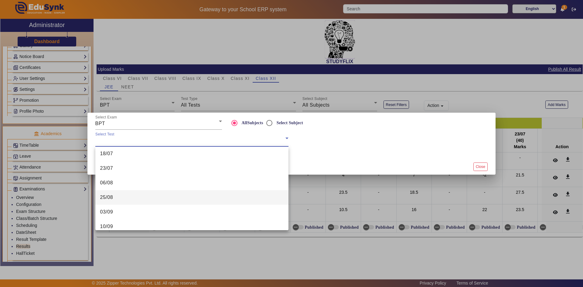
scroll to position [140, 0]
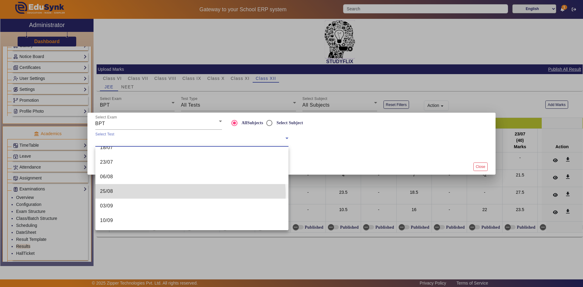
click at [175, 194] on mat-option "25/08" at bounding box center [191, 191] width 193 height 15
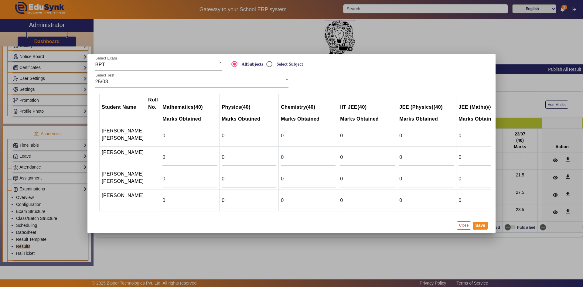
drag, startPoint x: 285, startPoint y: 172, endPoint x: 262, endPoint y: 174, distance: 22.6
click at [263, 174] on tr "[PERSON_NAME] [PERSON_NAME] 0 0 0 0 0 0 0" at bounding box center [337, 179] width 475 height 22
type input "29.5"
drag, startPoint x: 278, startPoint y: 153, endPoint x: 264, endPoint y: 155, distance: 14.1
click at [264, 155] on tr "[PERSON_NAME] 0 0 0 0 0 0 0" at bounding box center [337, 158] width 475 height 22
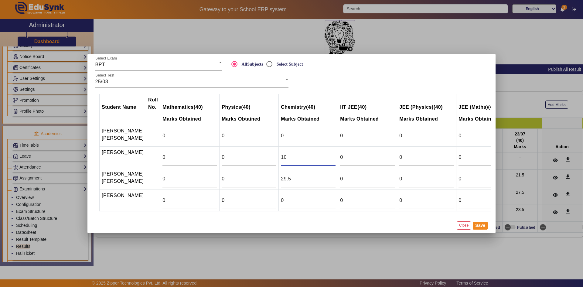
type input "10"
click at [480, 233] on mat-dialog-actions "Close Save" at bounding box center [291, 225] width 399 height 16
click at [477, 230] on button "Save" at bounding box center [480, 226] width 15 height 8
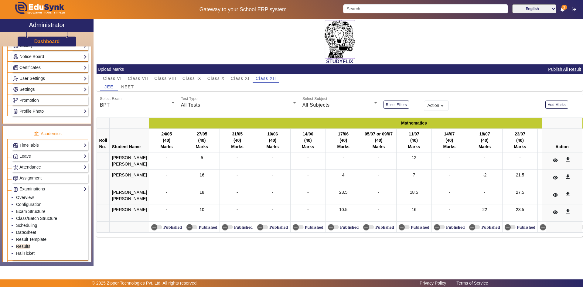
click at [203, 104] on div "All Tests" at bounding box center [237, 104] width 112 height 7
